Goal: Task Accomplishment & Management: Complete application form

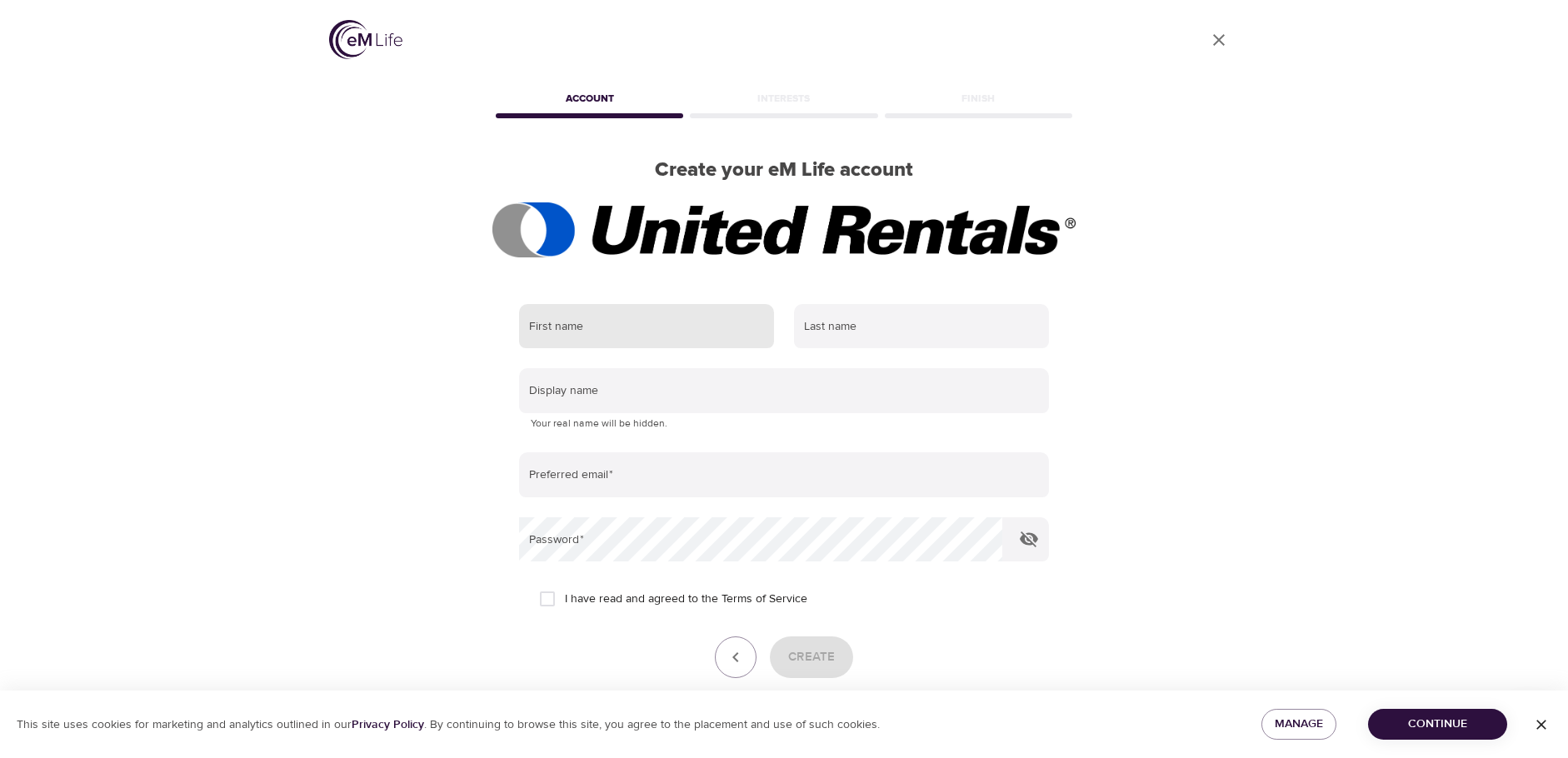
click at [601, 335] on input "text" at bounding box center [646, 326] width 255 height 45
type input "Linda"
click at [905, 325] on input "text" at bounding box center [921, 326] width 255 height 45
type input "Cardenas"
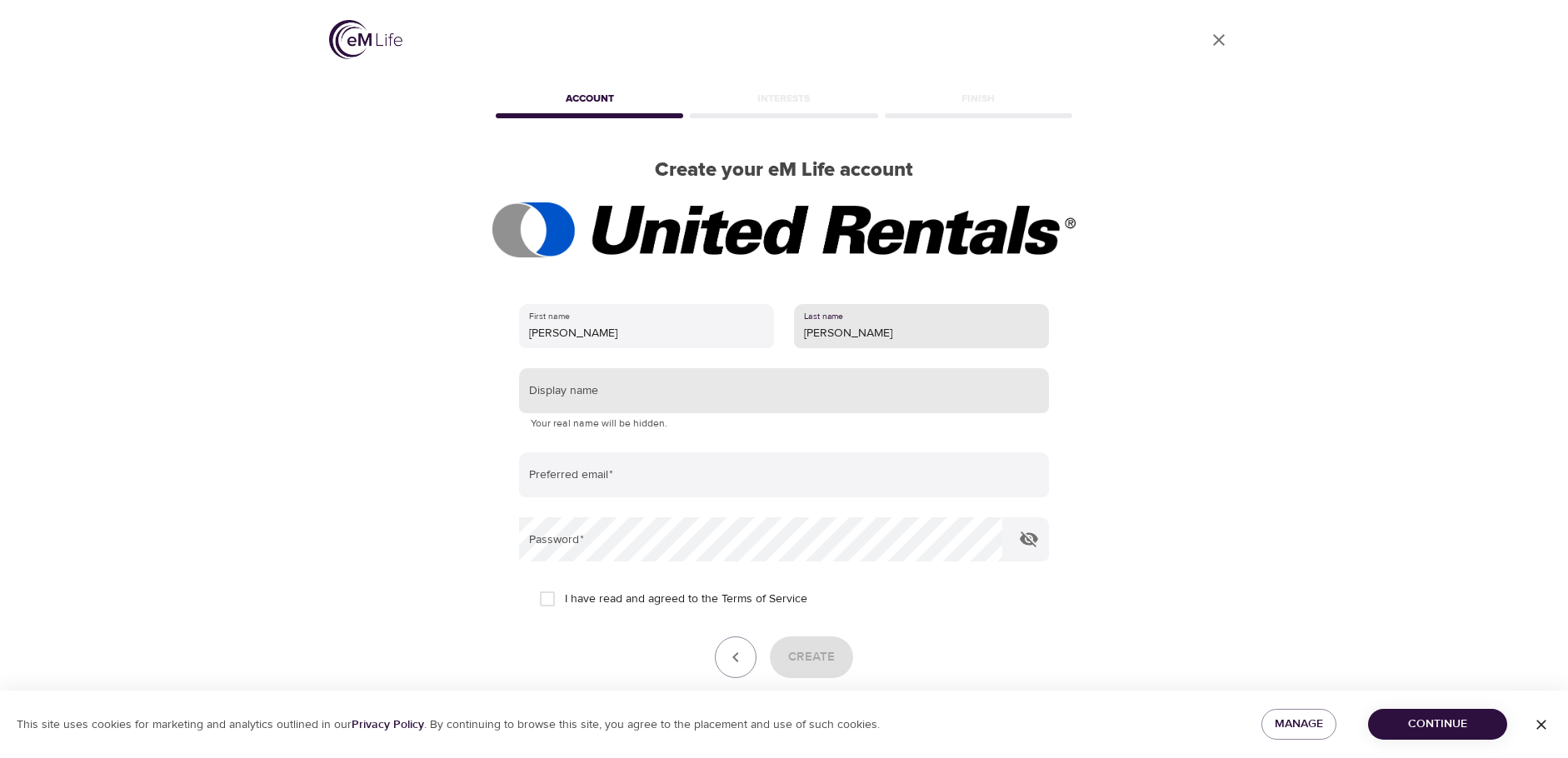
click at [579, 401] on input "text" at bounding box center [784, 390] width 530 height 45
click at [584, 331] on input "Linda" at bounding box center [646, 326] width 255 height 45
click at [567, 390] on input "text" at bounding box center [784, 390] width 530 height 45
type input "LindaC33"
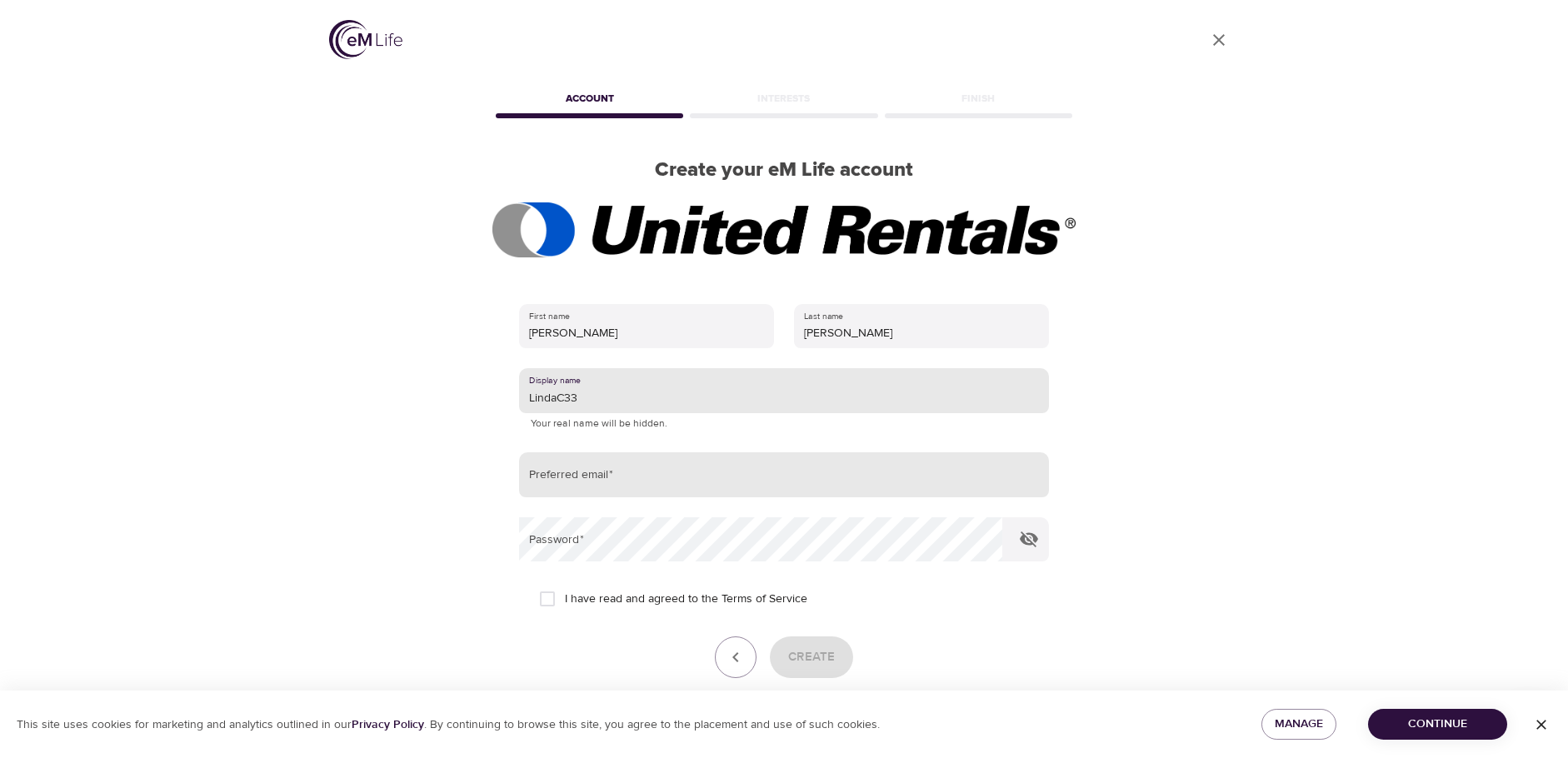
click at [585, 477] on input "email" at bounding box center [784, 474] width 530 height 45
type input "Lcardenas@ur.com"
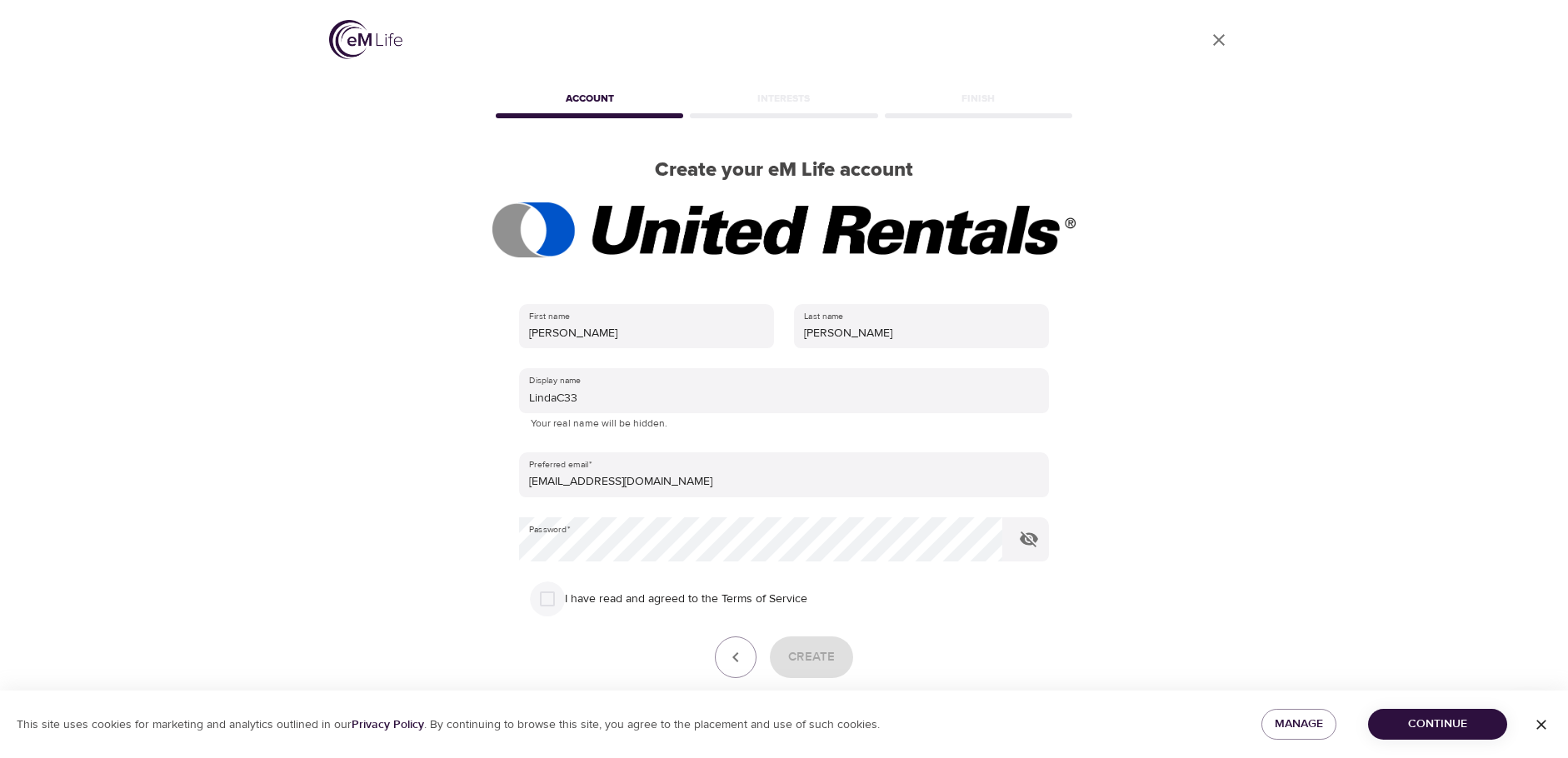
click at [548, 598] on input "I have read and agreed to the Terms of Service" at bounding box center [547, 598] width 35 height 35
checkbox input "true"
click at [829, 664] on span "Create" at bounding box center [810, 657] width 47 height 22
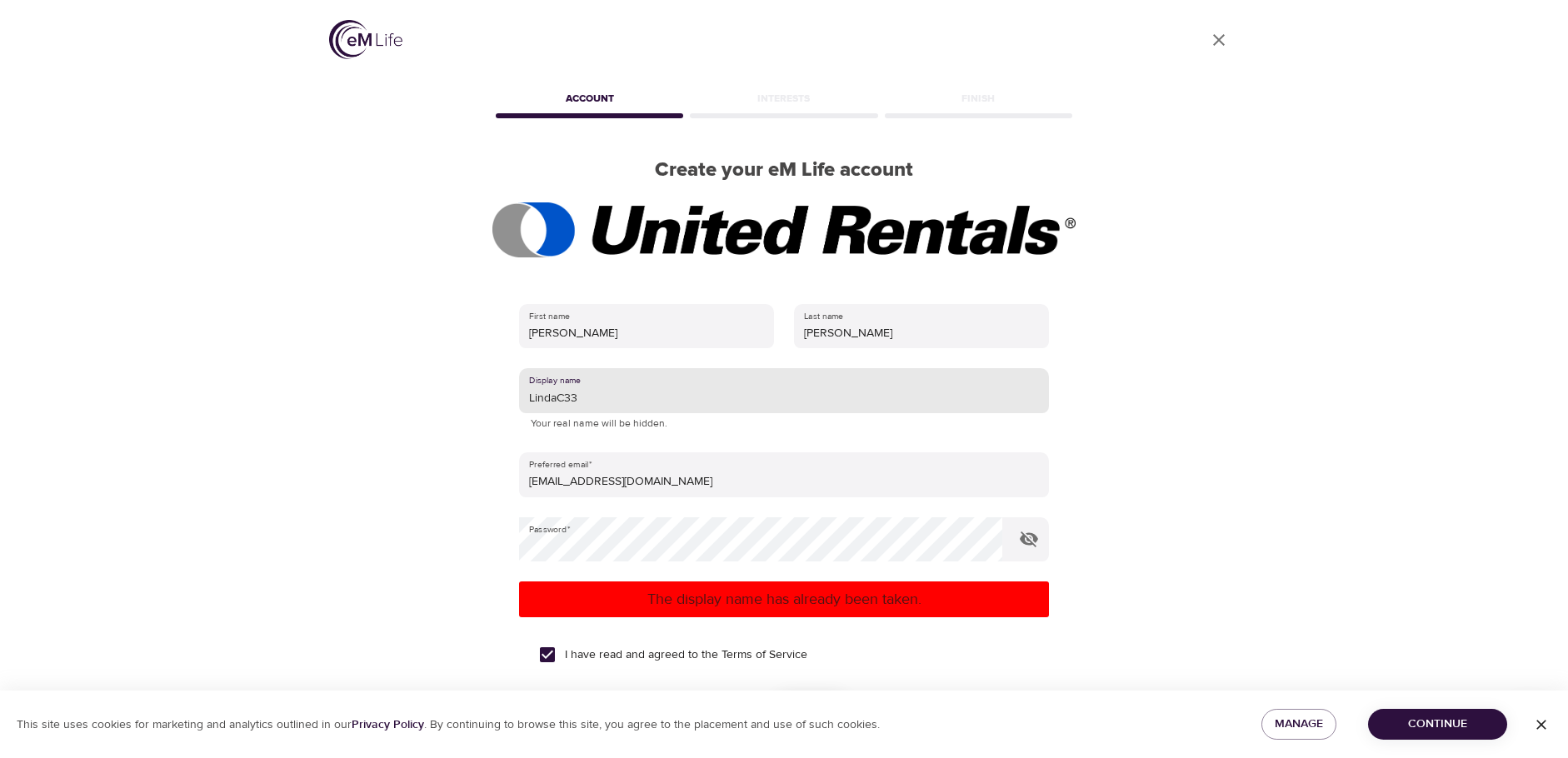
click at [589, 401] on input "LindaC33" at bounding box center [784, 390] width 530 height 45
type input "Lcardenas"
click at [825, 607] on p "The display name has already been taken." at bounding box center [783, 599] width 516 height 23
click at [673, 394] on input "Lcardenas" at bounding box center [784, 390] width 530 height 45
click at [686, 463] on input "Lcardenas@ur.com" at bounding box center [784, 474] width 530 height 45
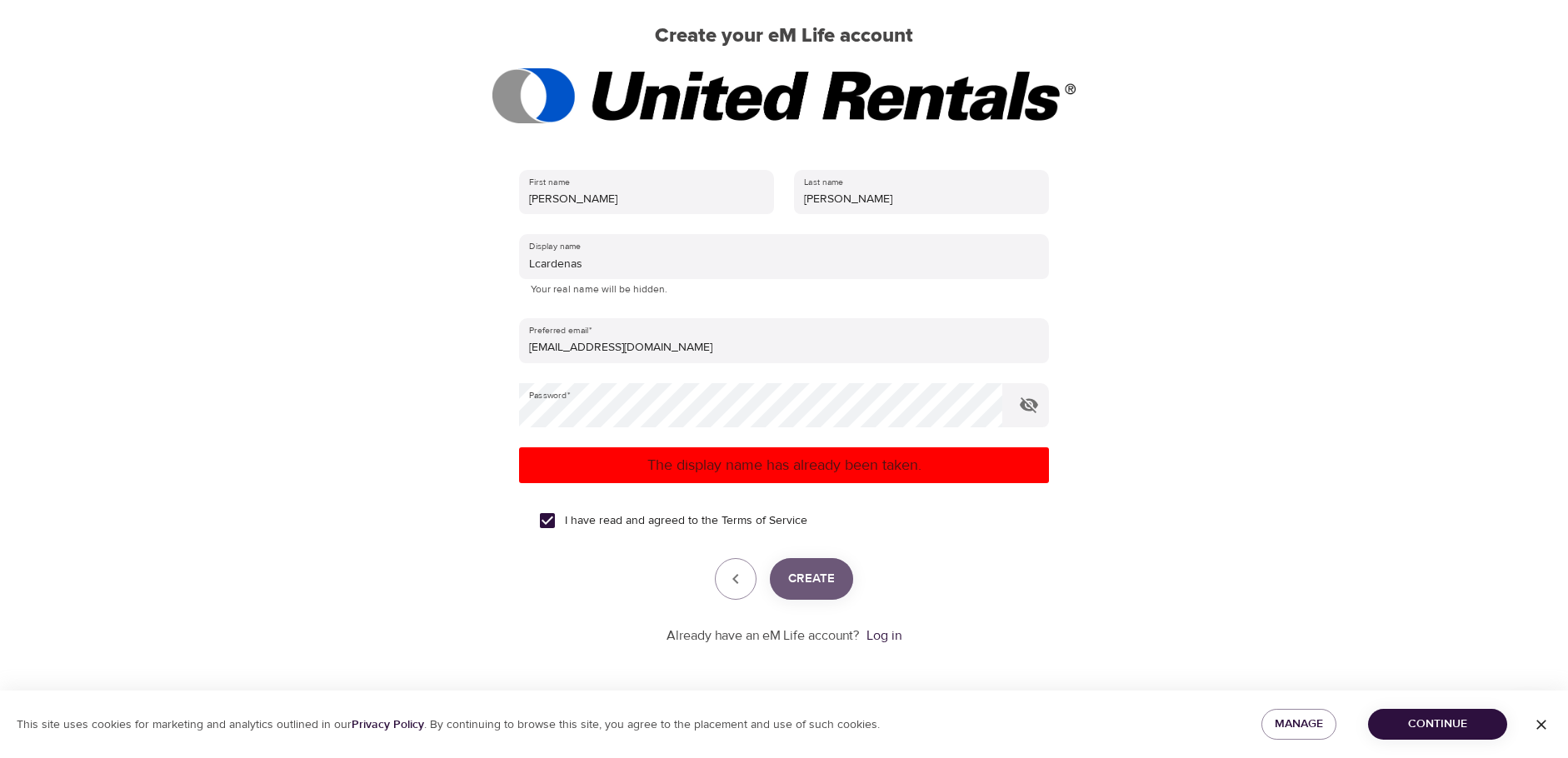
click at [825, 585] on span "Create" at bounding box center [810, 579] width 47 height 22
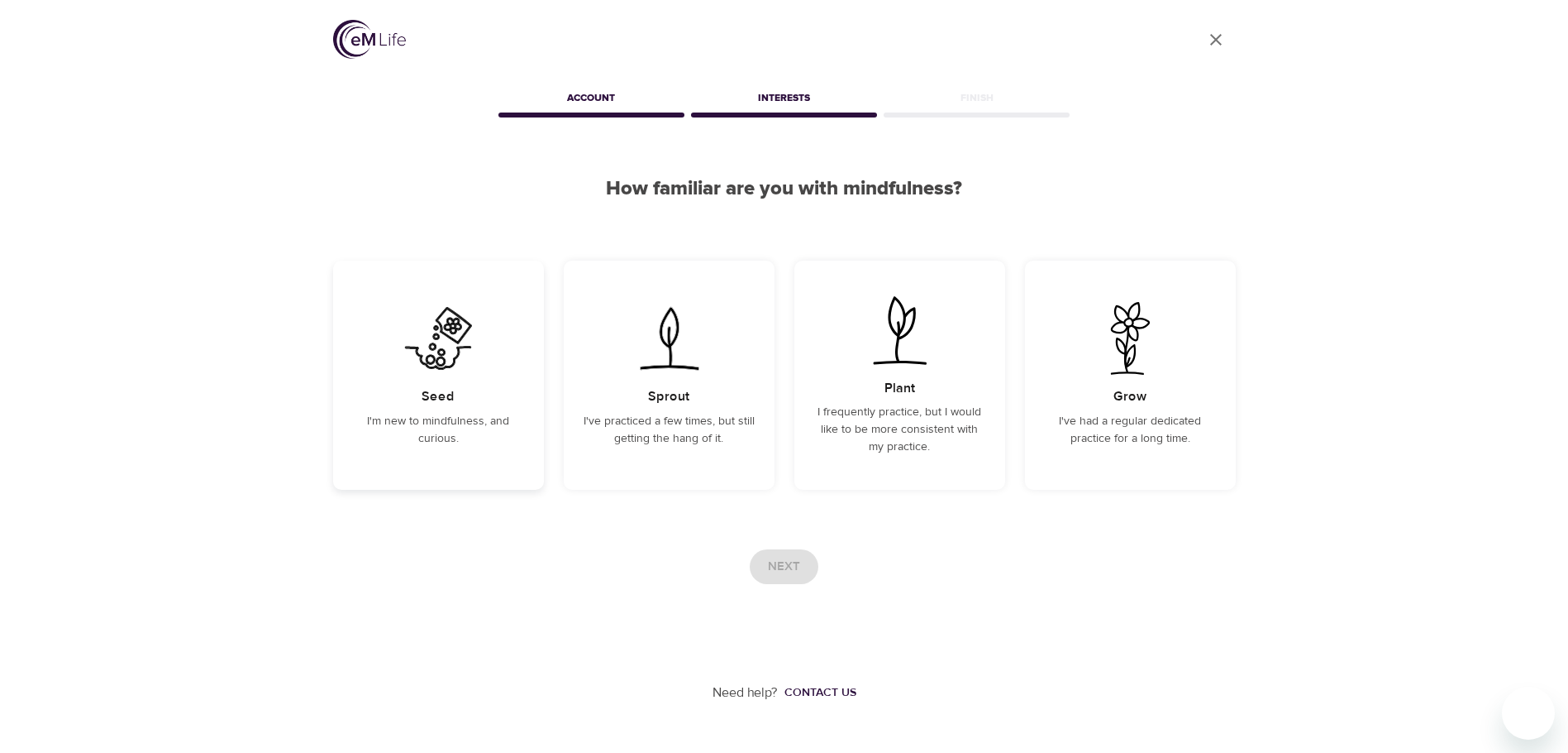
click at [433, 379] on div "Seed I'm new to mindfulness, and curious." at bounding box center [438, 375] width 210 height 230
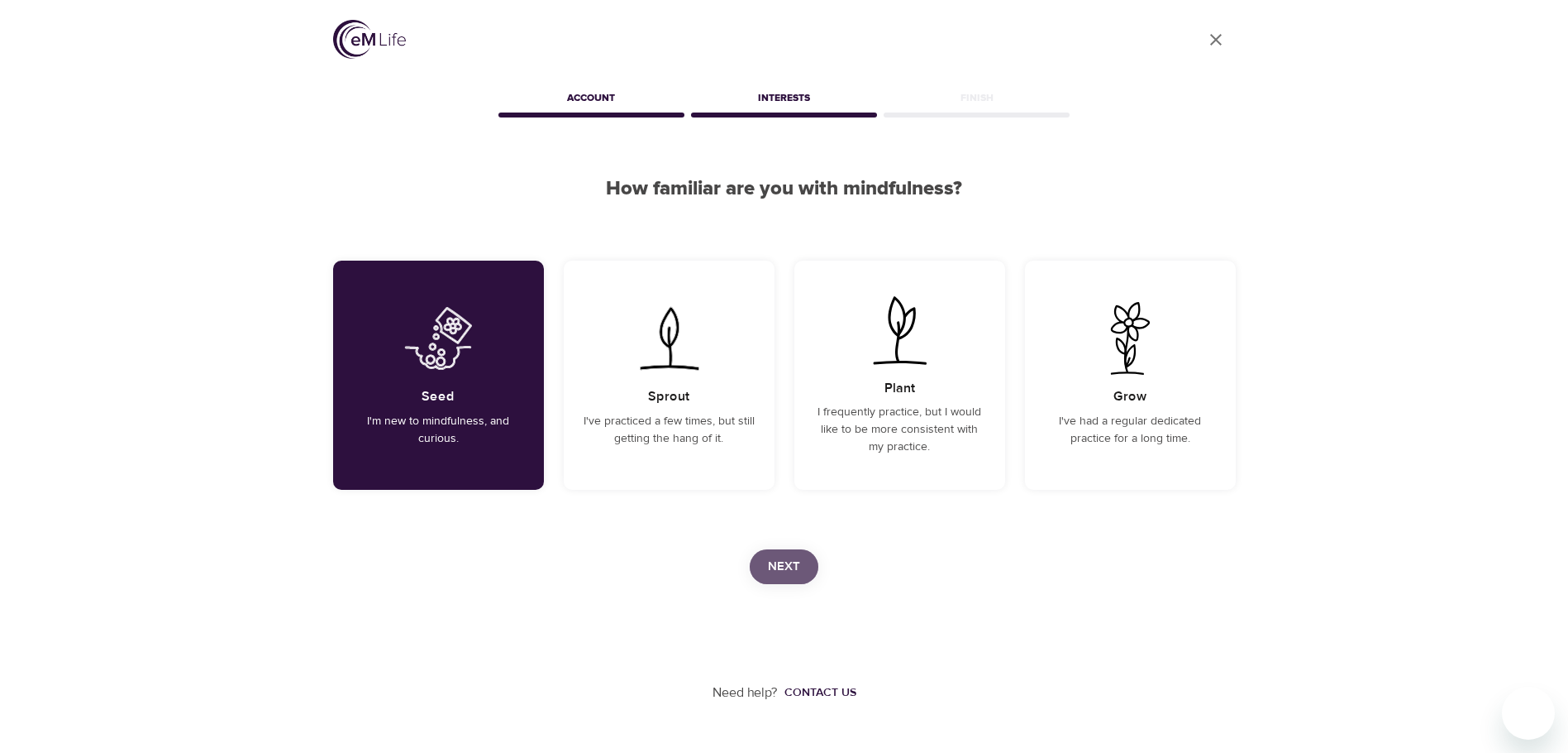
click at [780, 559] on span "Next" at bounding box center [784, 567] width 33 height 22
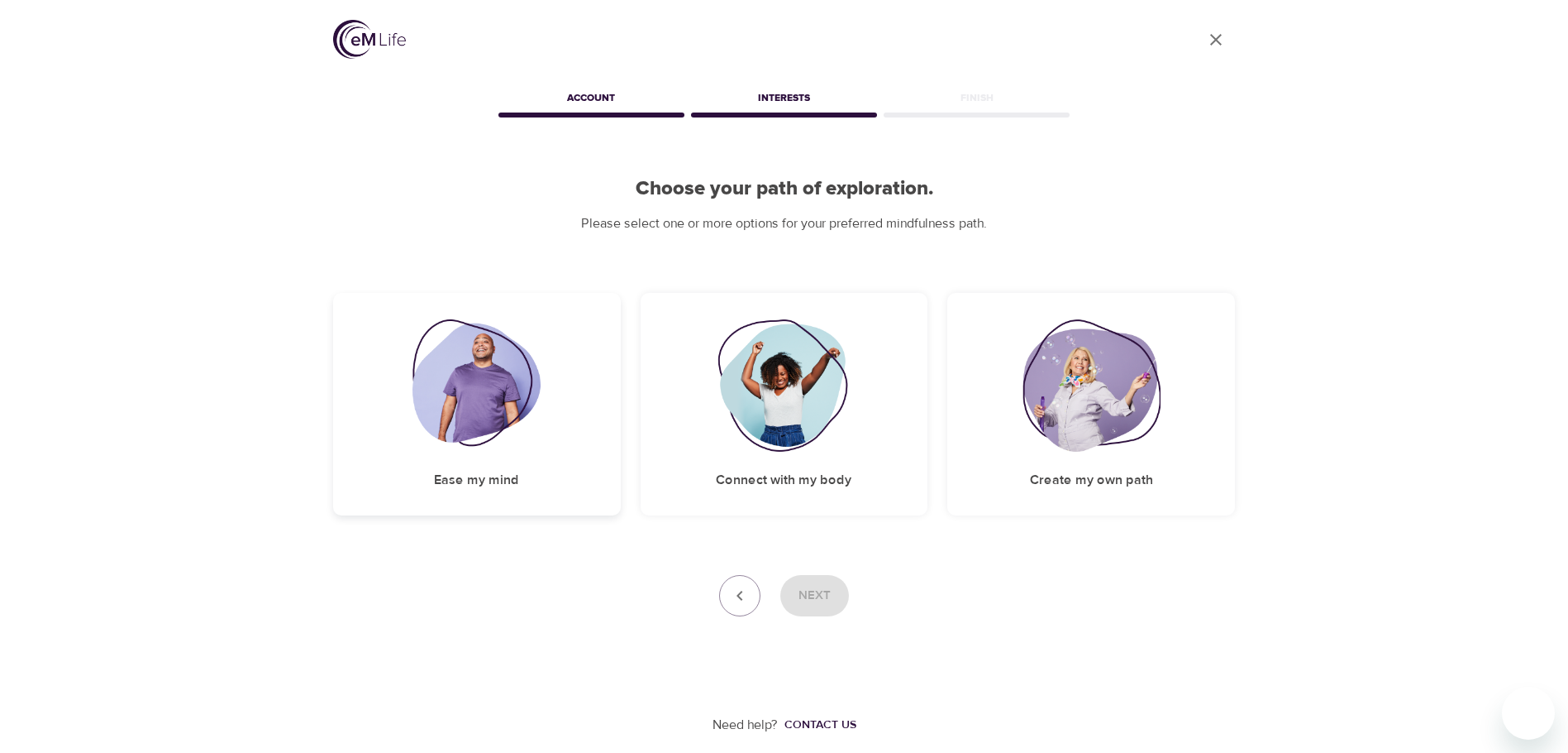
click at [467, 399] on img at bounding box center [476, 386] width 128 height 132
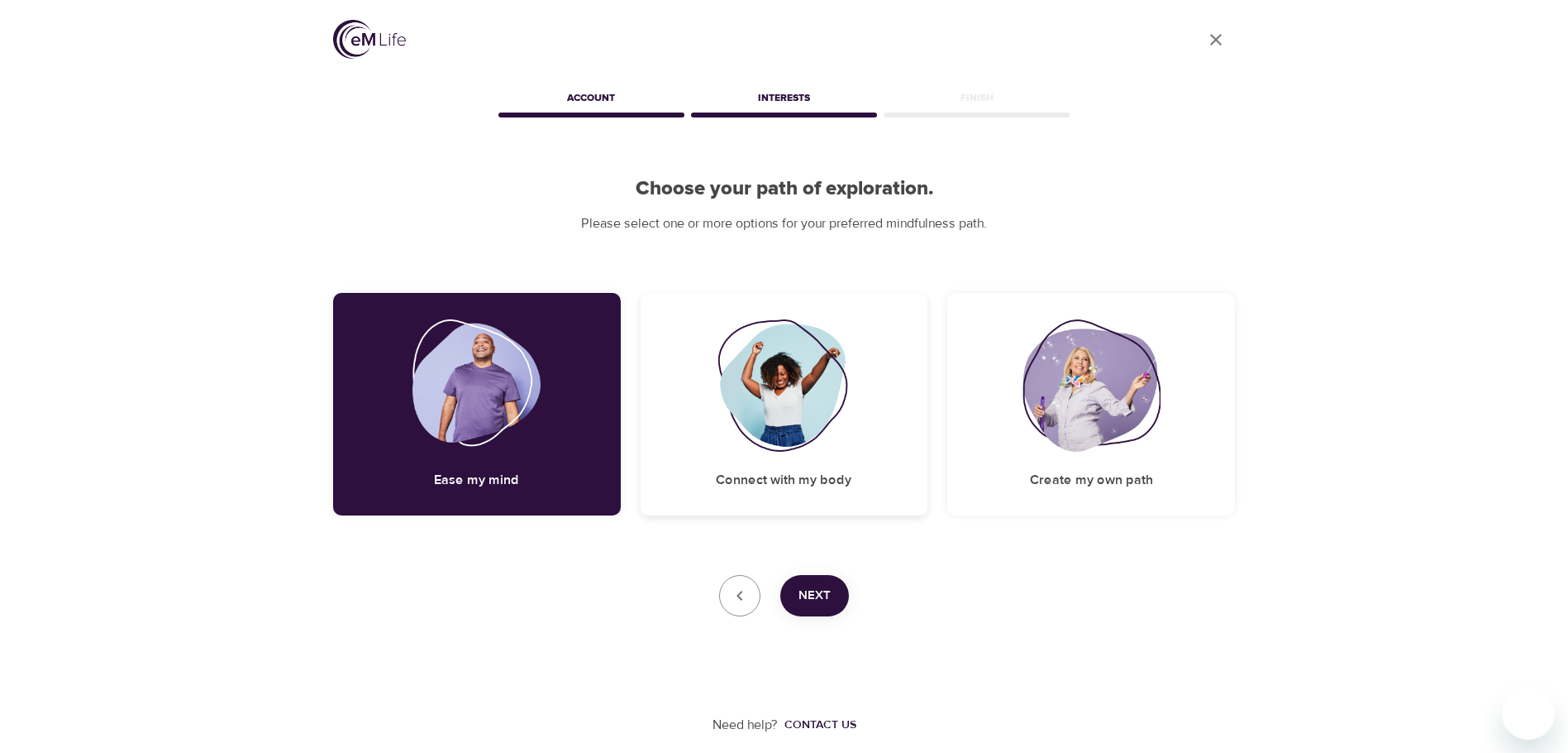
click at [807, 412] on img at bounding box center [784, 386] width 134 height 132
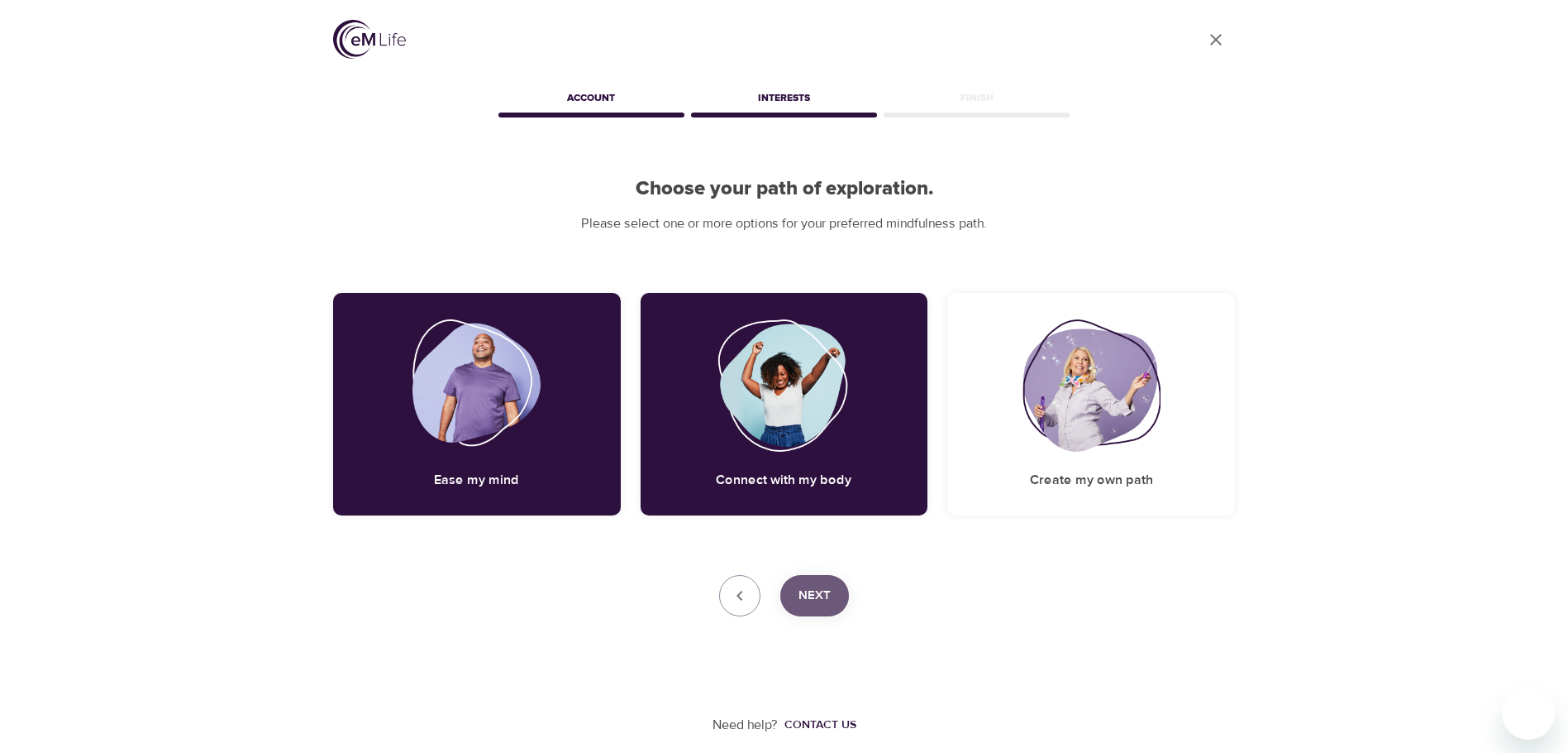
click at [824, 599] on span "Next" at bounding box center [815, 596] width 33 height 22
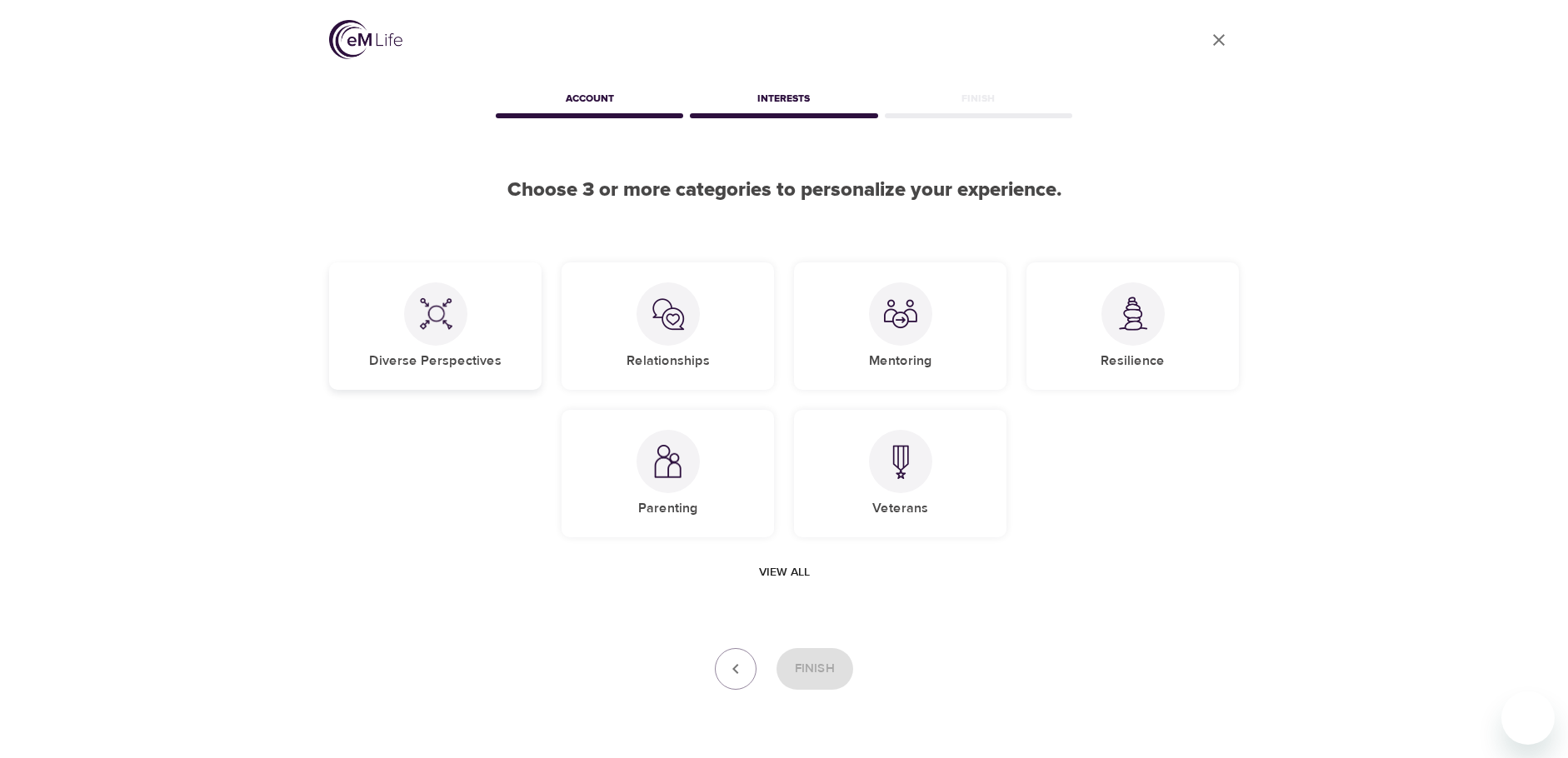
click at [456, 319] on div at bounding box center [435, 313] width 63 height 63
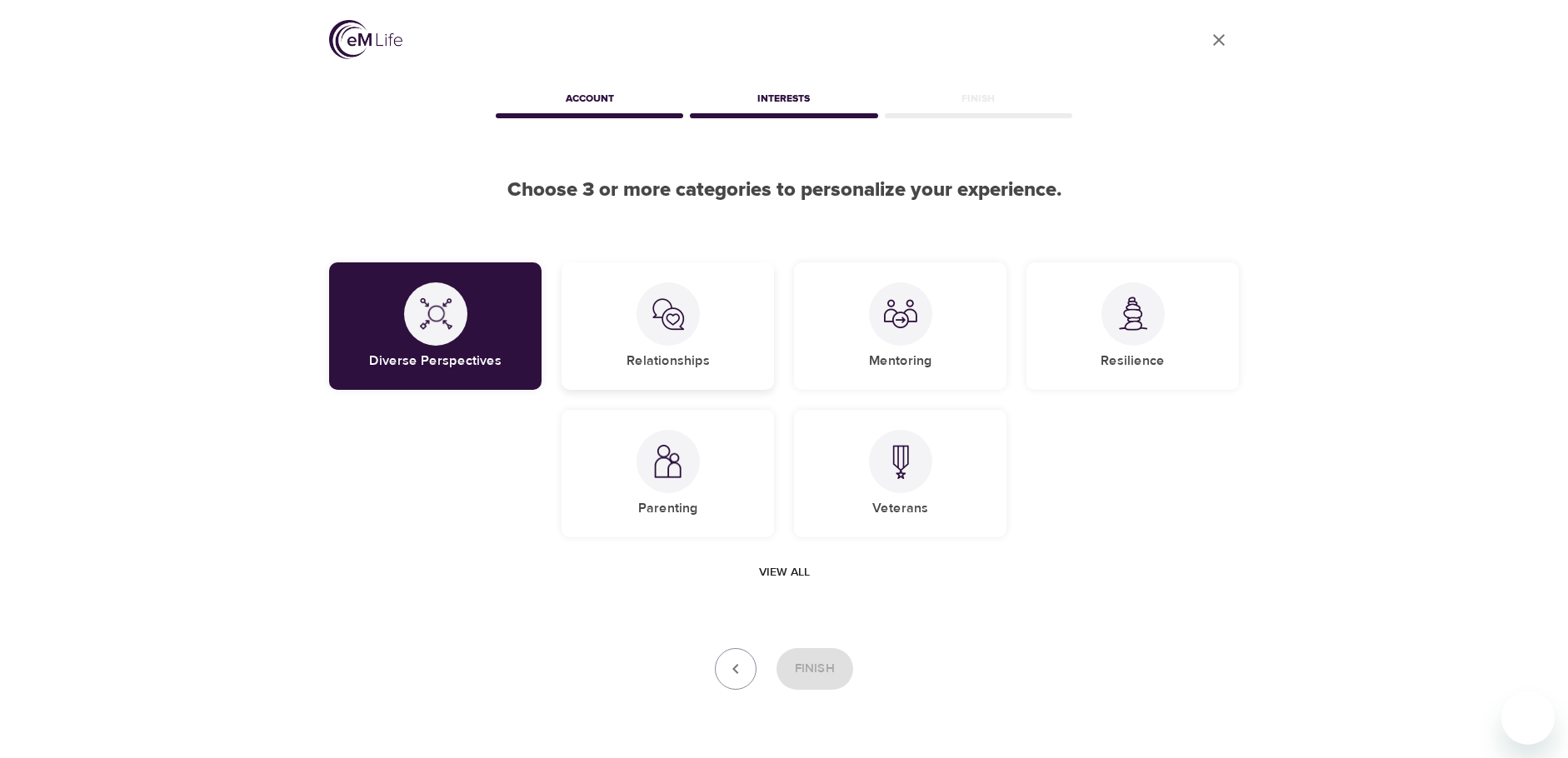
click at [677, 326] on img at bounding box center [668, 313] width 33 height 33
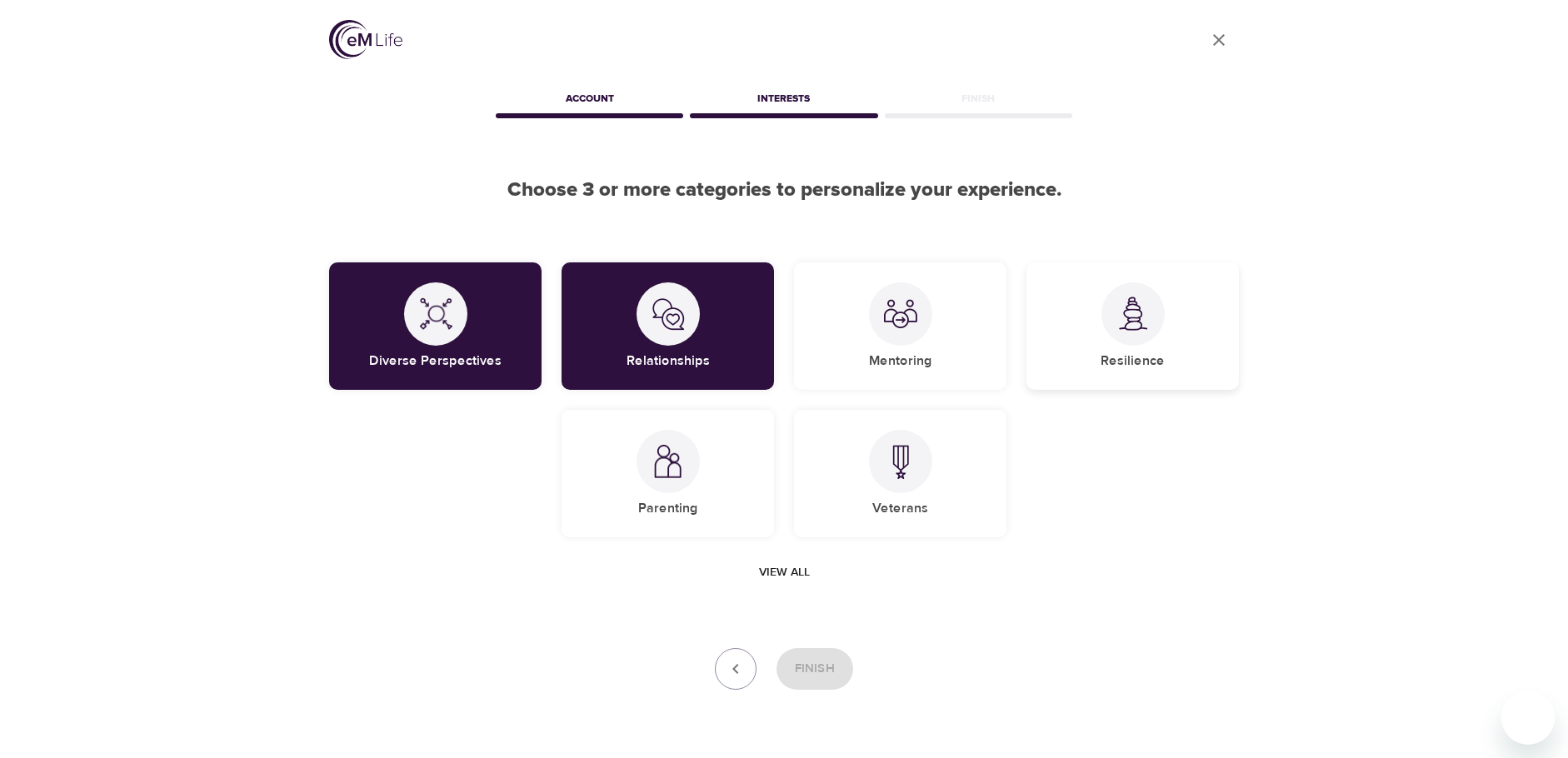
click at [1141, 349] on div "Resilience" at bounding box center [1132, 325] width 212 height 127
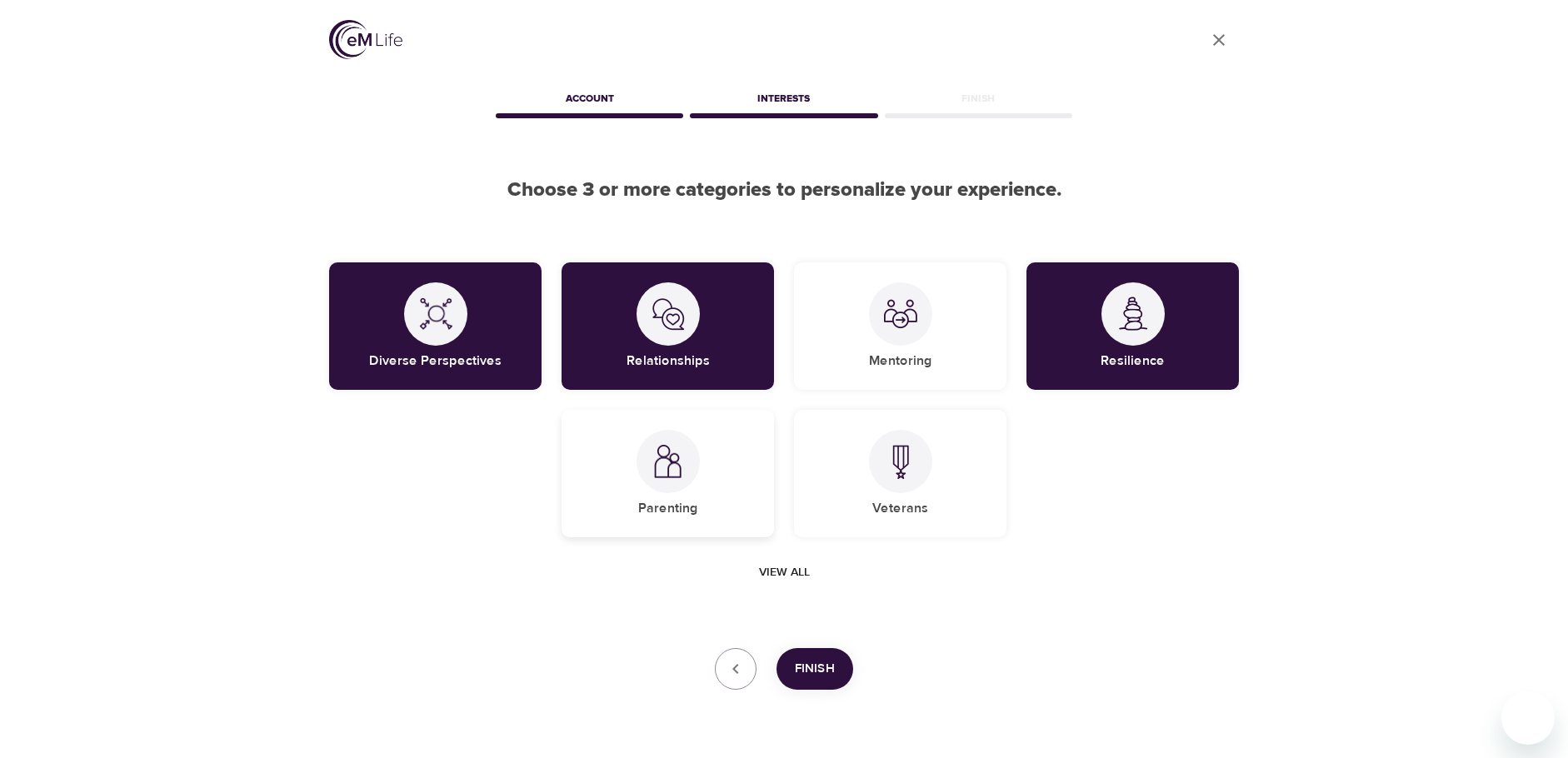
click at [662, 479] on div at bounding box center [667, 460] width 63 height 63
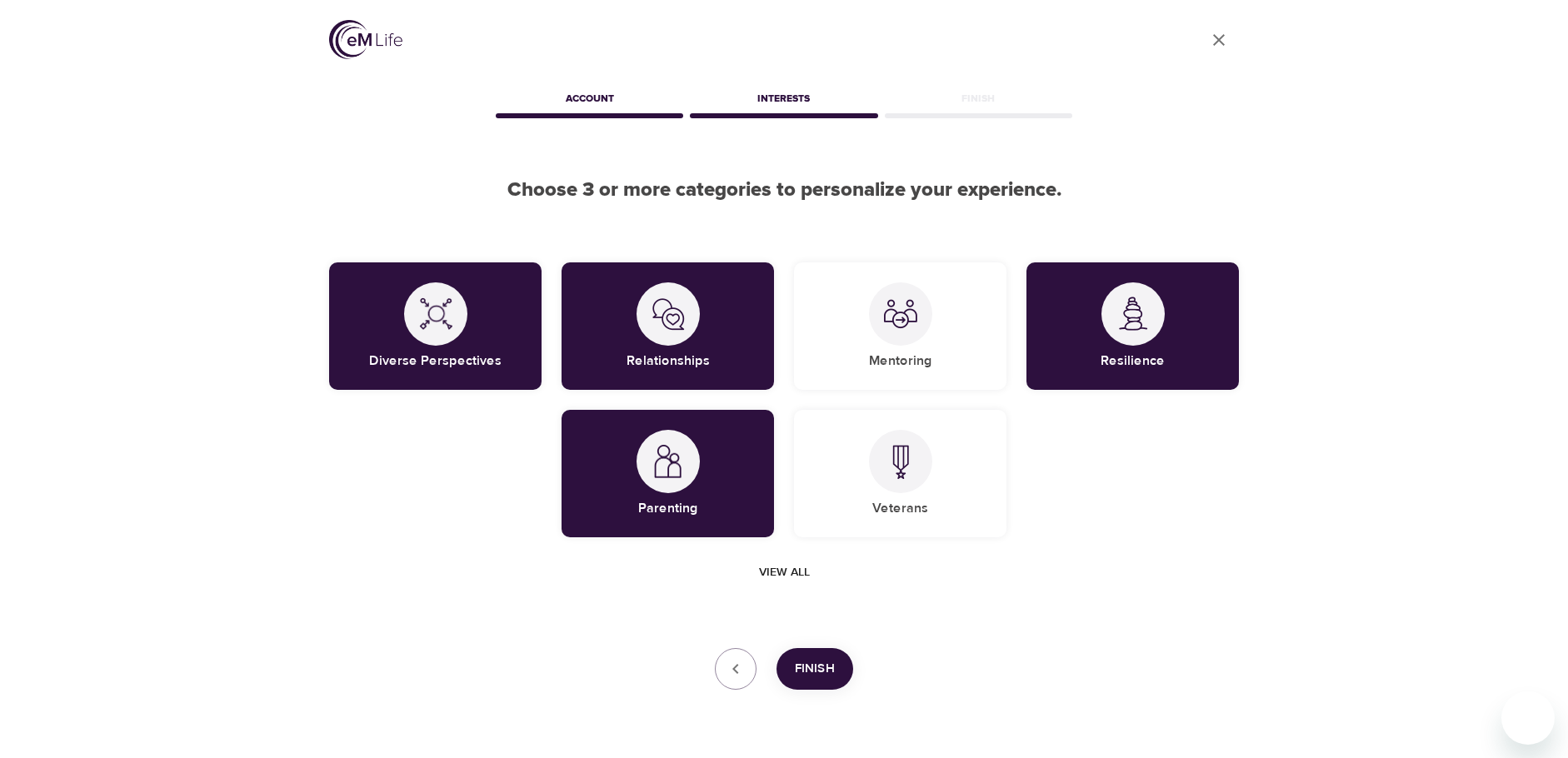
click at [814, 675] on span "Finish" at bounding box center [815, 669] width 40 height 22
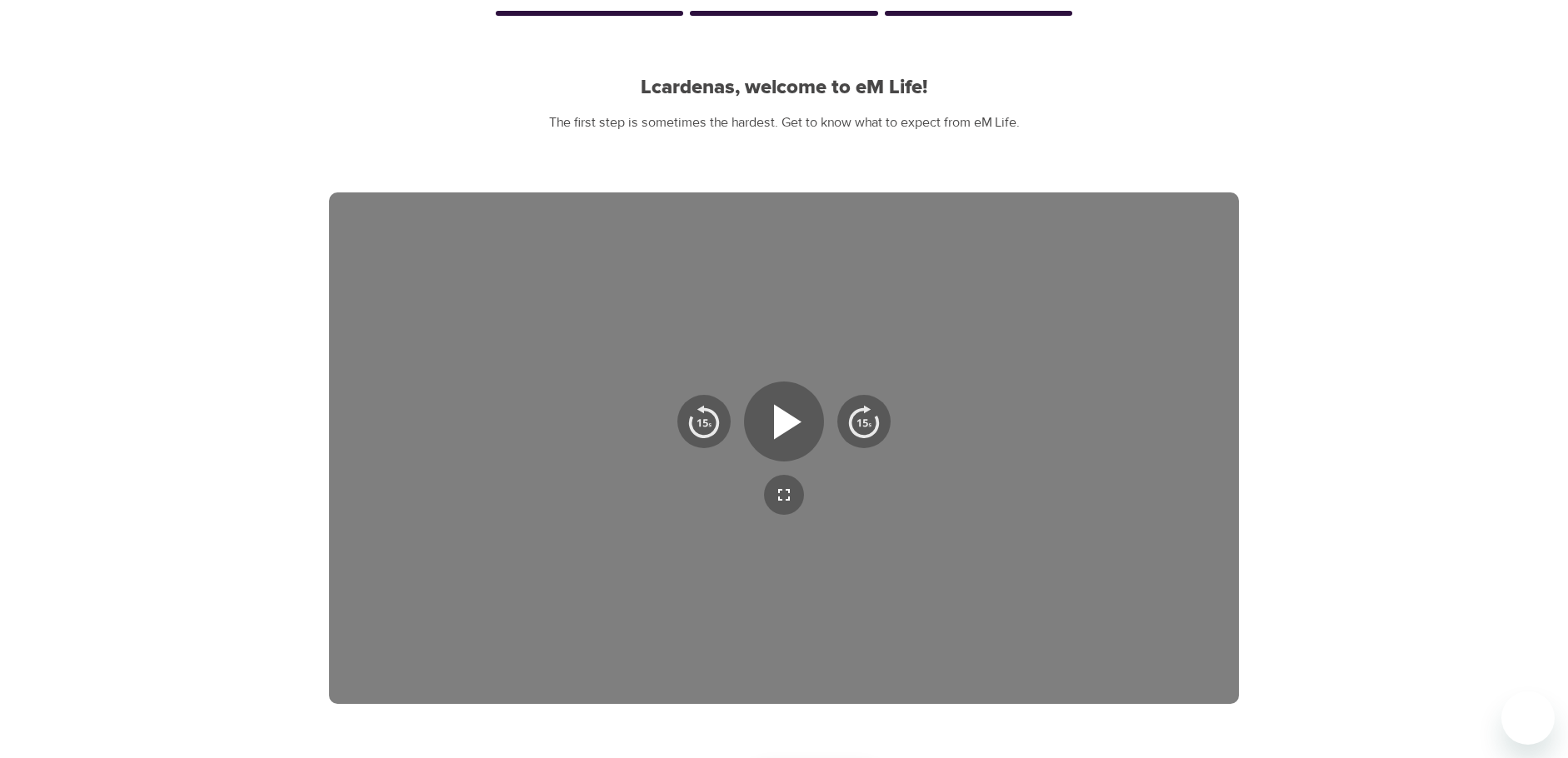
scroll to position [268, 0]
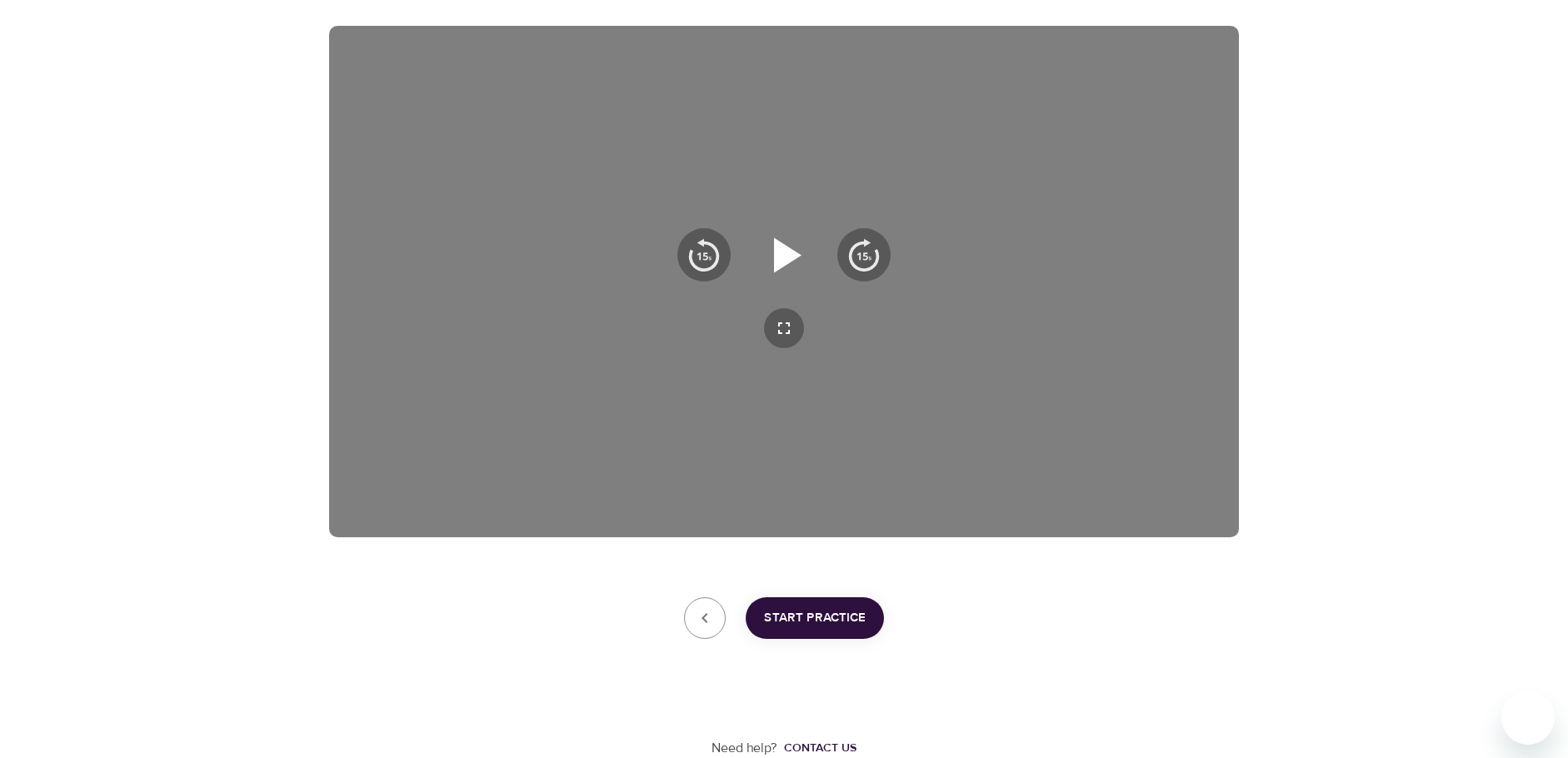
drag, startPoint x: 763, startPoint y: 234, endPoint x: 779, endPoint y: 238, distance: 16.5
click at [772, 237] on icon "button" at bounding box center [784, 255] width 60 height 60
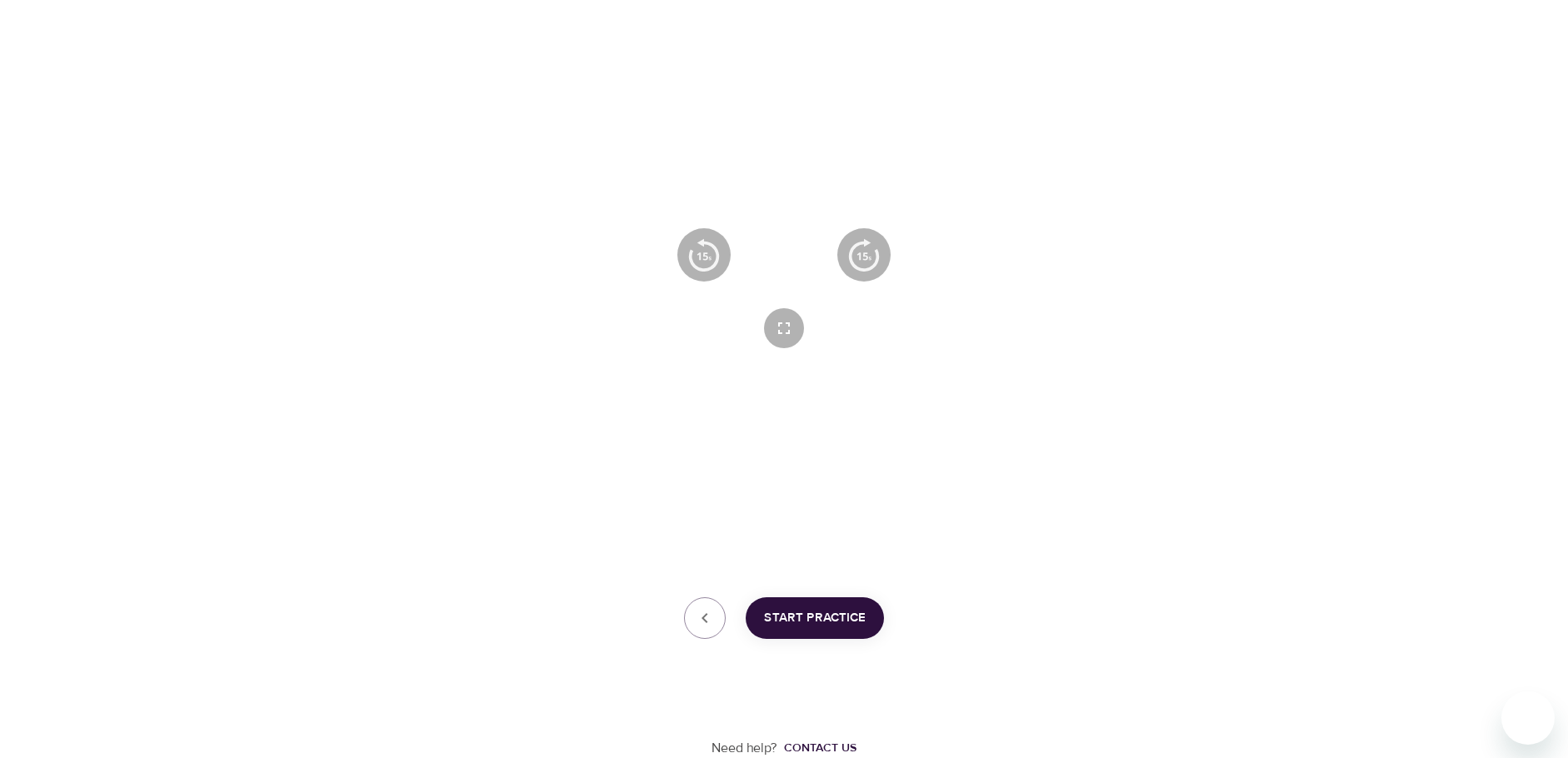
drag, startPoint x: 779, startPoint y: 238, endPoint x: 770, endPoint y: 240, distance: 9.2
click at [778, 238] on icon "button" at bounding box center [783, 255] width 30 height 35
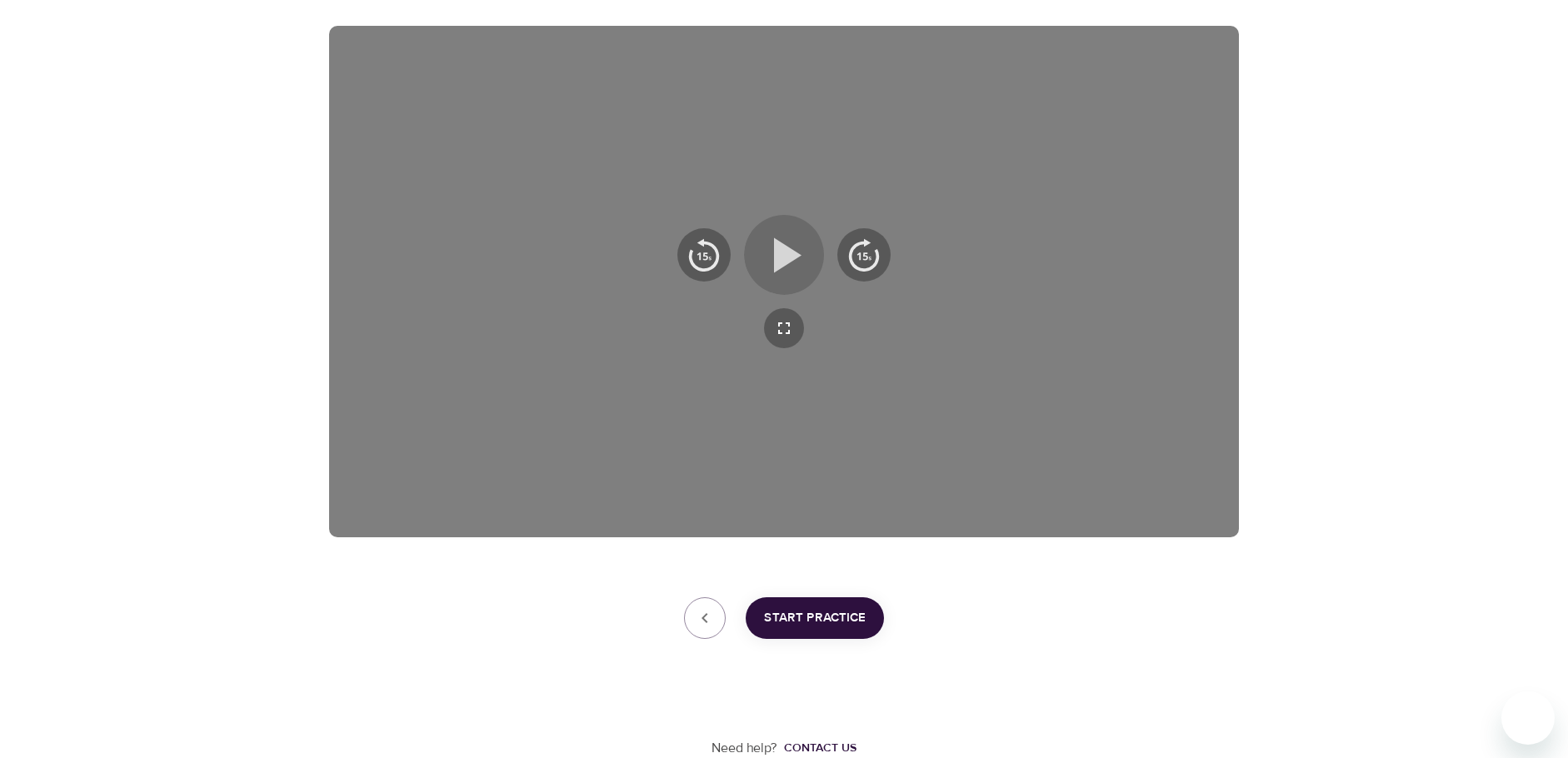
click at [785, 251] on icon "button" at bounding box center [788, 255] width 27 height 35
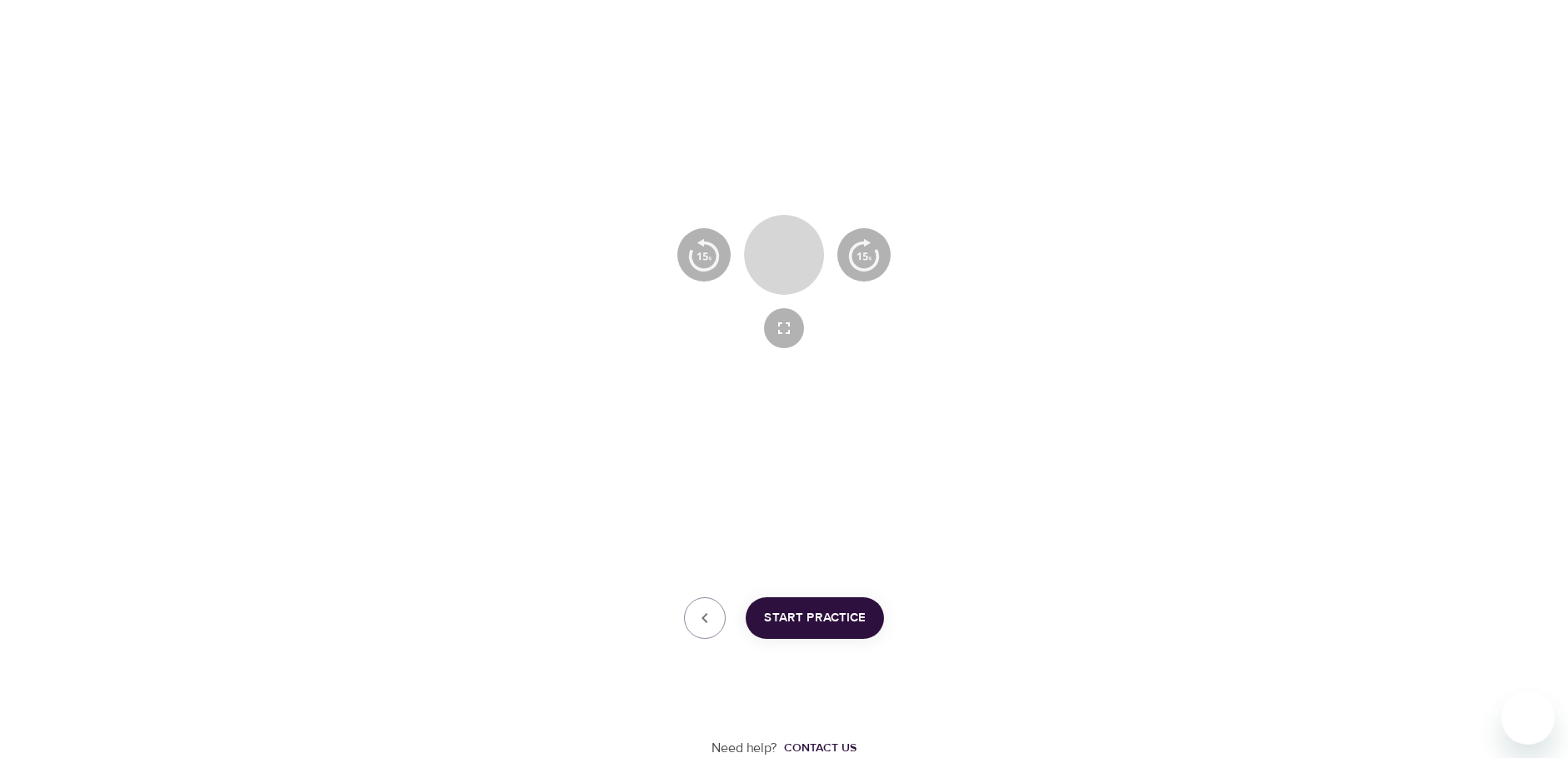
click at [794, 259] on icon "button" at bounding box center [783, 255] width 30 height 35
